Goal: Check status

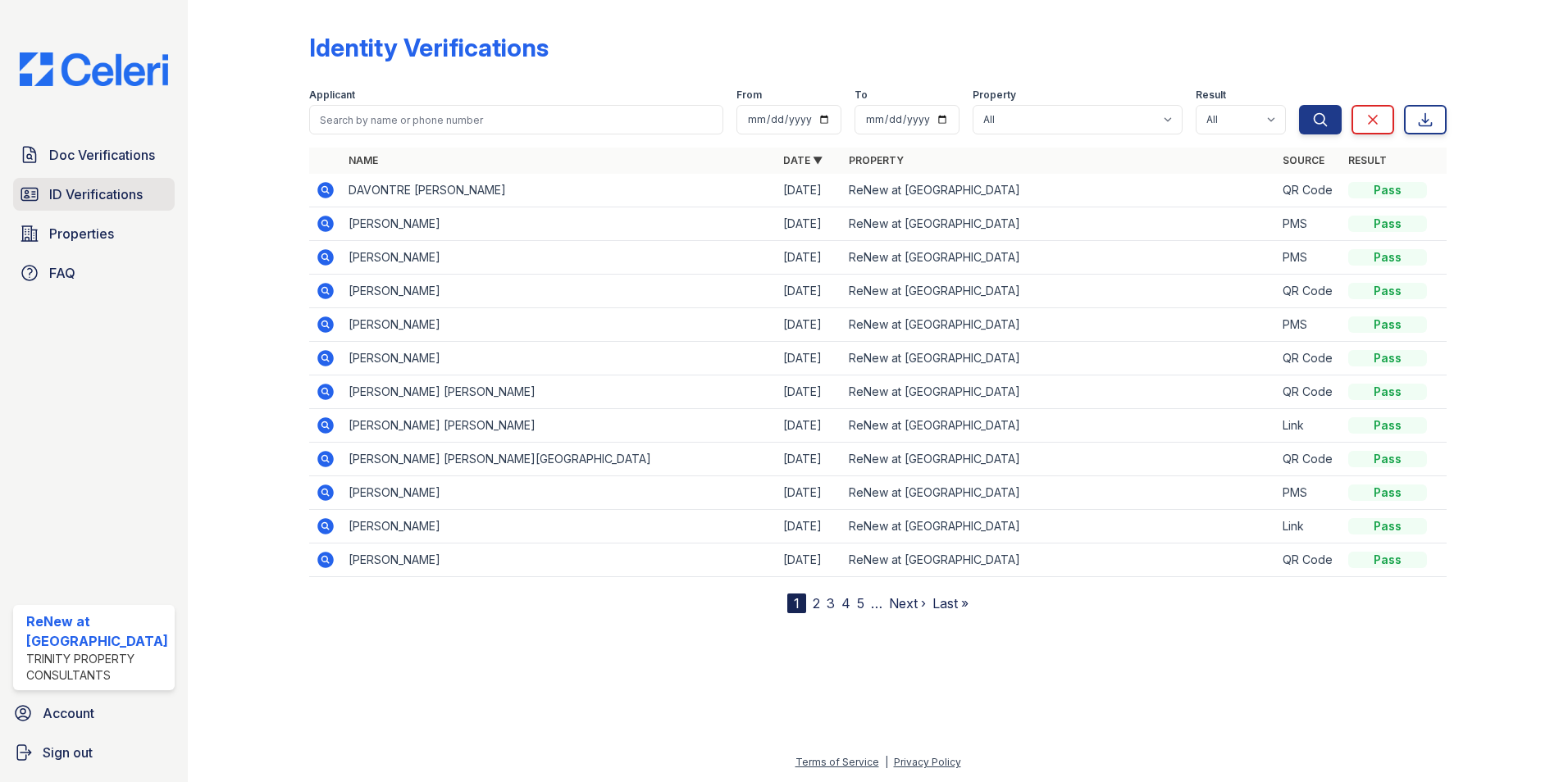
drag, startPoint x: 91, startPoint y: 194, endPoint x: 114, endPoint y: 195, distance: 23.0
click at [91, 194] on span "ID Verifications" at bounding box center [95, 194] width 93 height 19
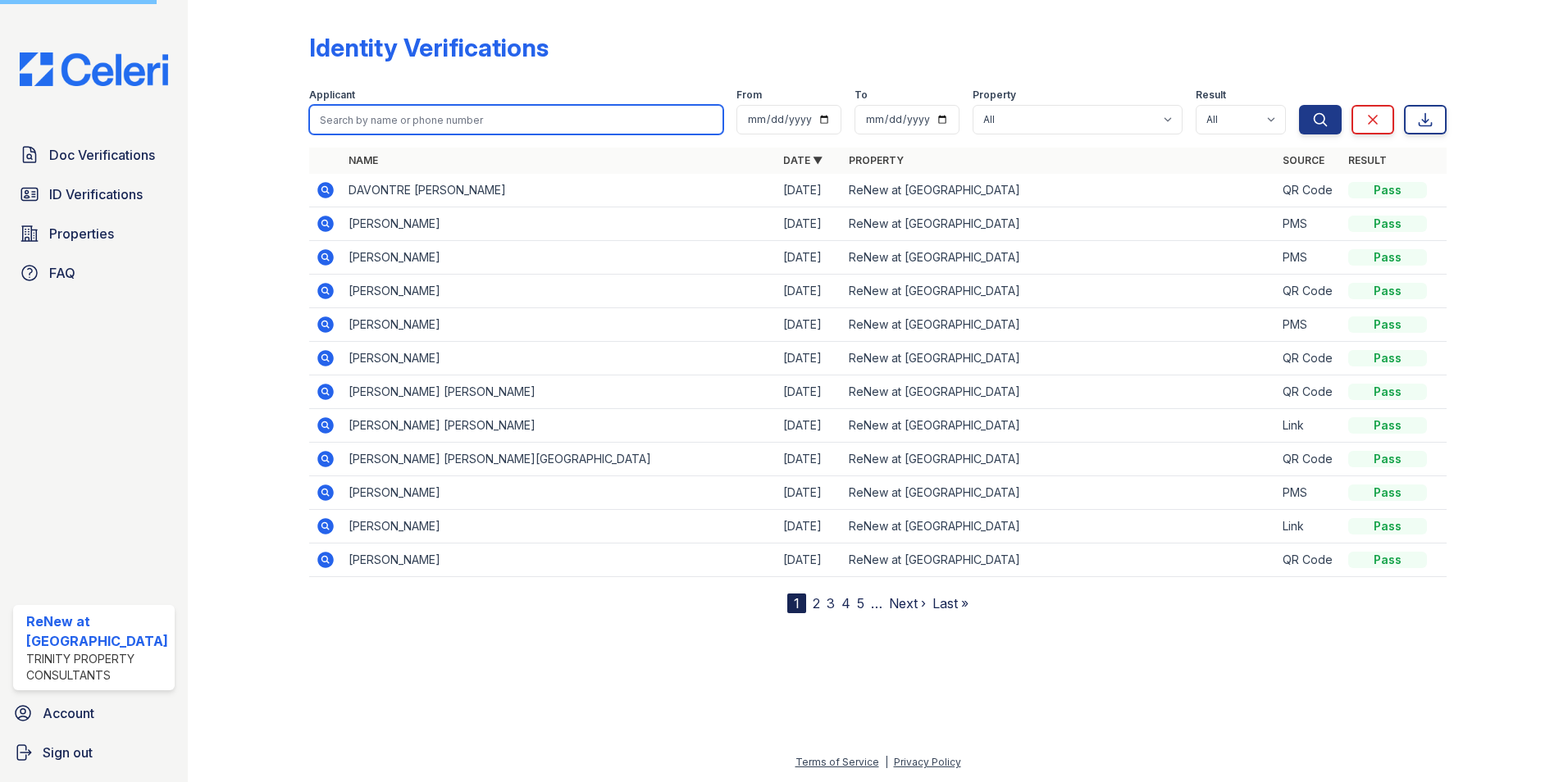
click at [348, 115] on input "search" at bounding box center [517, 120] width 415 height 30
type input "[PERSON_NAME]"
click at [1300, 105] on button "Search" at bounding box center [1321, 120] width 42 height 30
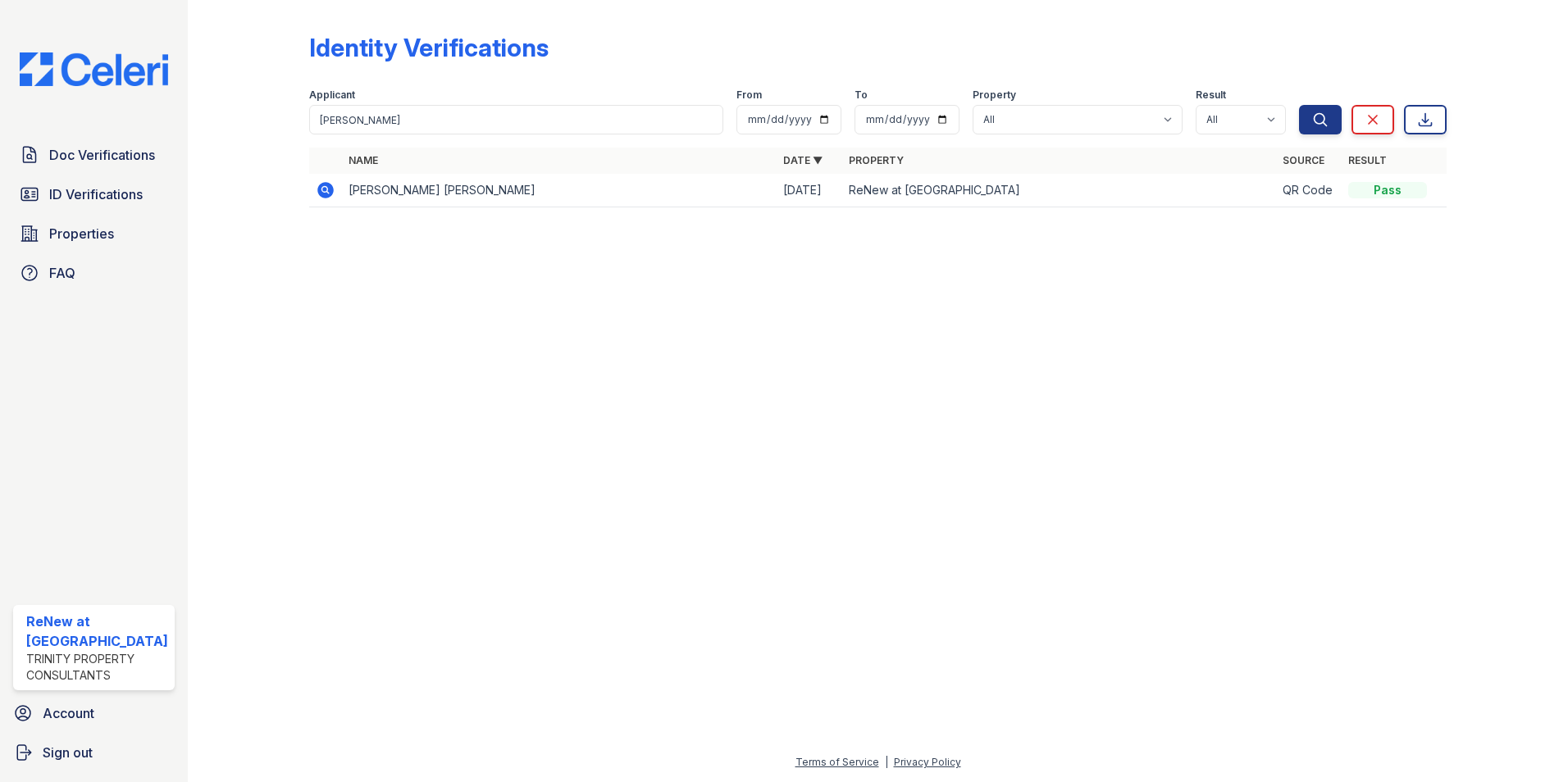
click at [325, 191] on icon at bounding box center [325, 190] width 19 height 19
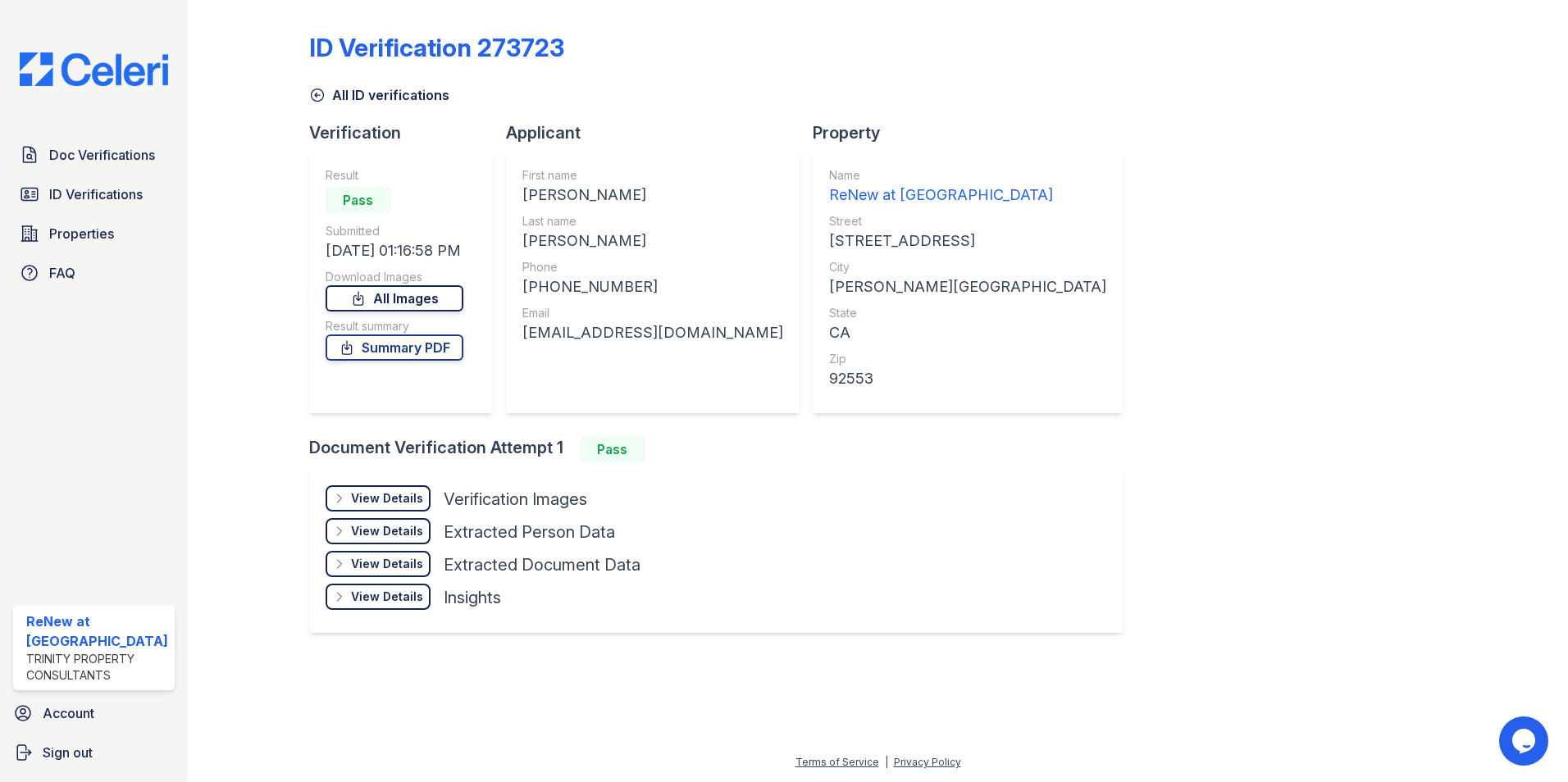
click at [390, 300] on link "All Images" at bounding box center [394, 298] width 137 height 26
